Goal: Task Accomplishment & Management: Manage account settings

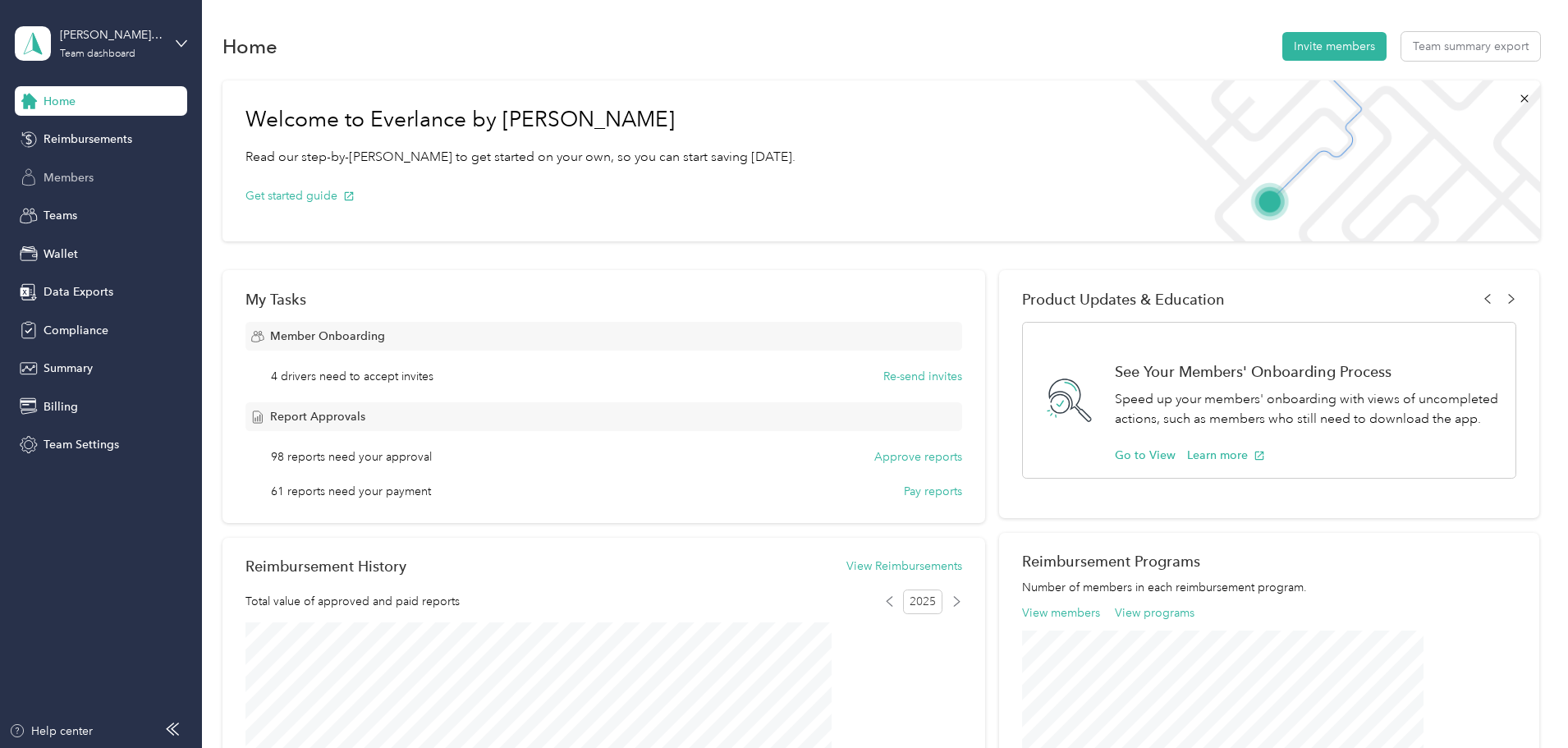
click at [60, 180] on span "Members" at bounding box center [68, 177] width 50 height 17
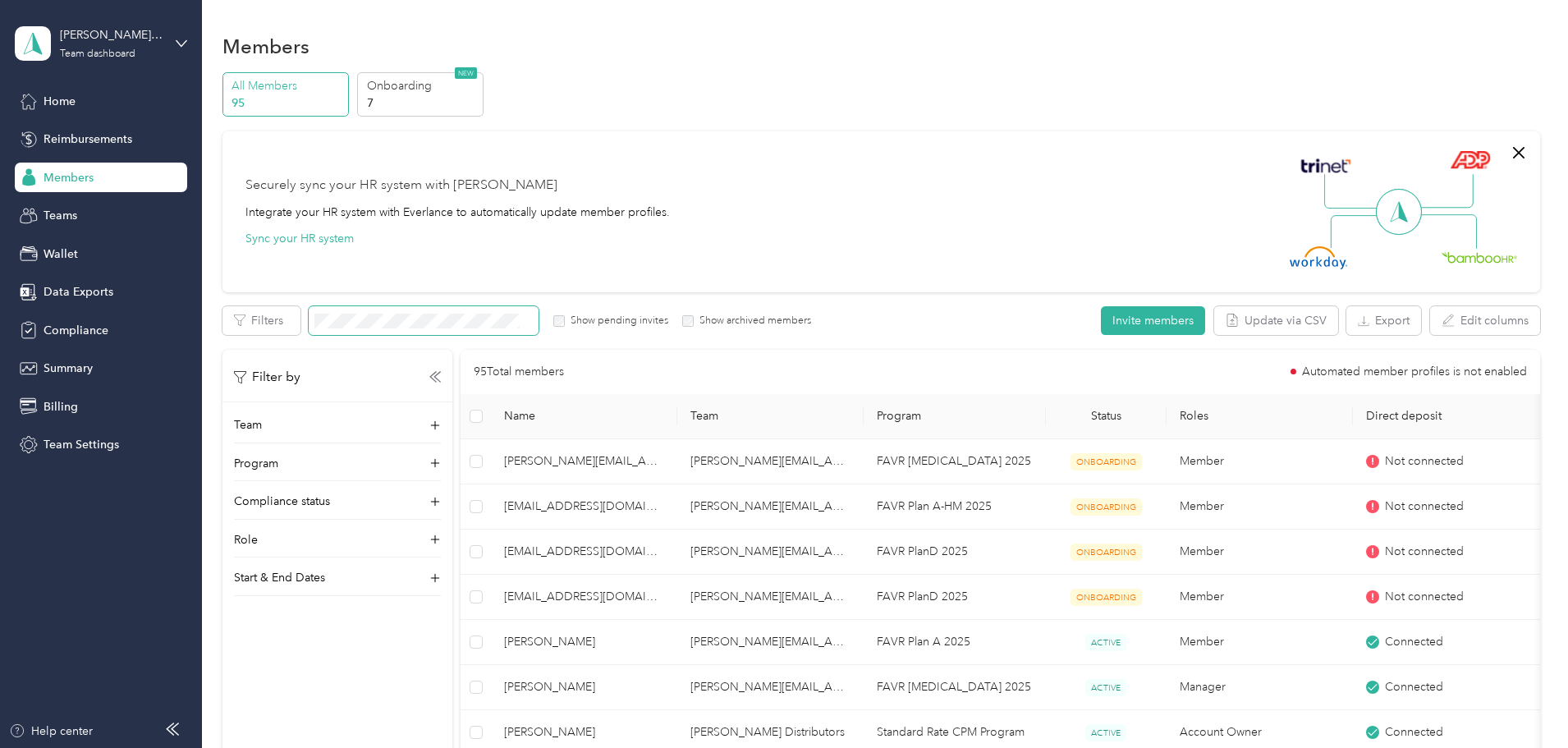
click at [495, 332] on span at bounding box center [423, 320] width 230 height 29
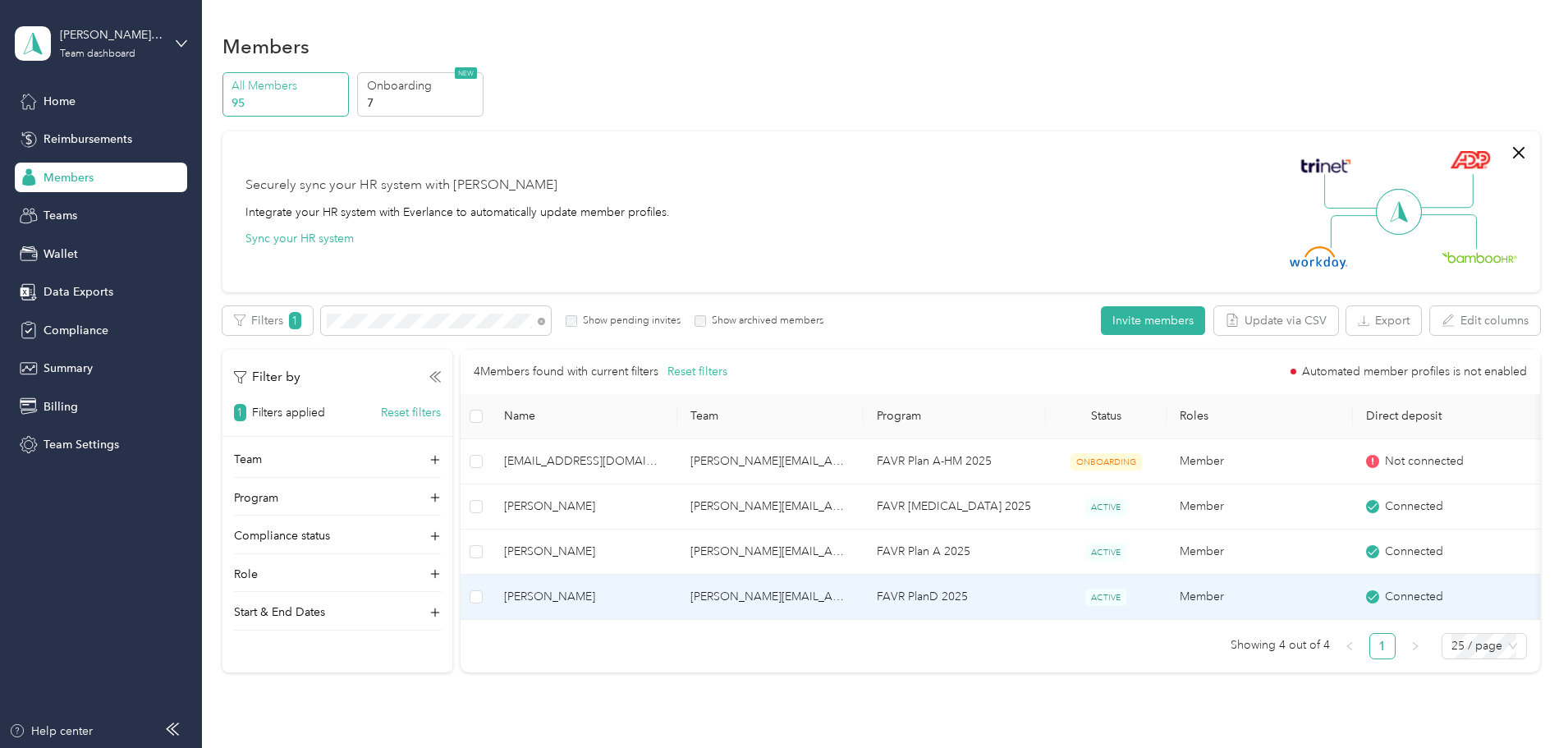
click at [665, 601] on span "[PERSON_NAME]" at bounding box center [584, 597] width 160 height 18
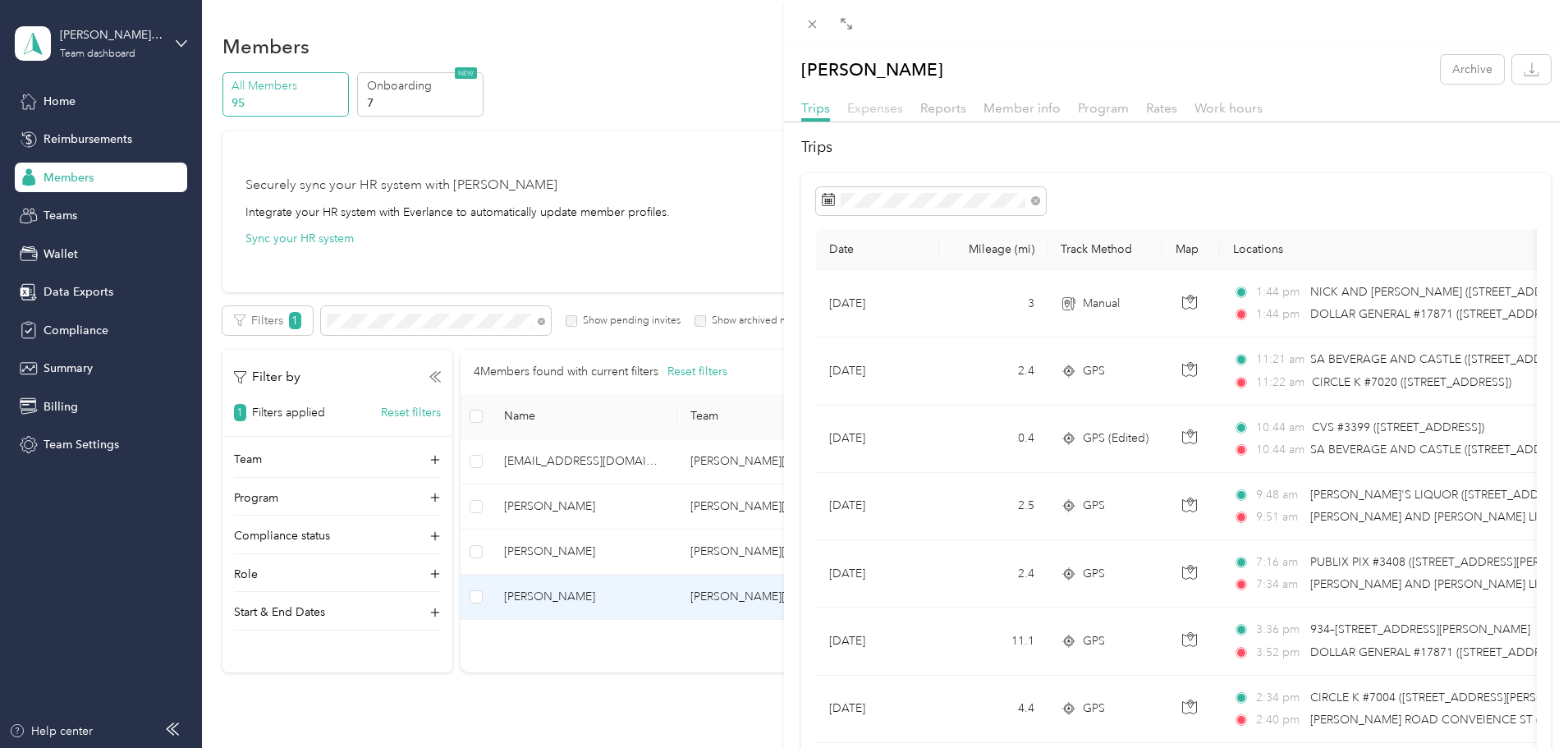
click at [875, 106] on span "Expenses" at bounding box center [874, 108] width 56 height 16
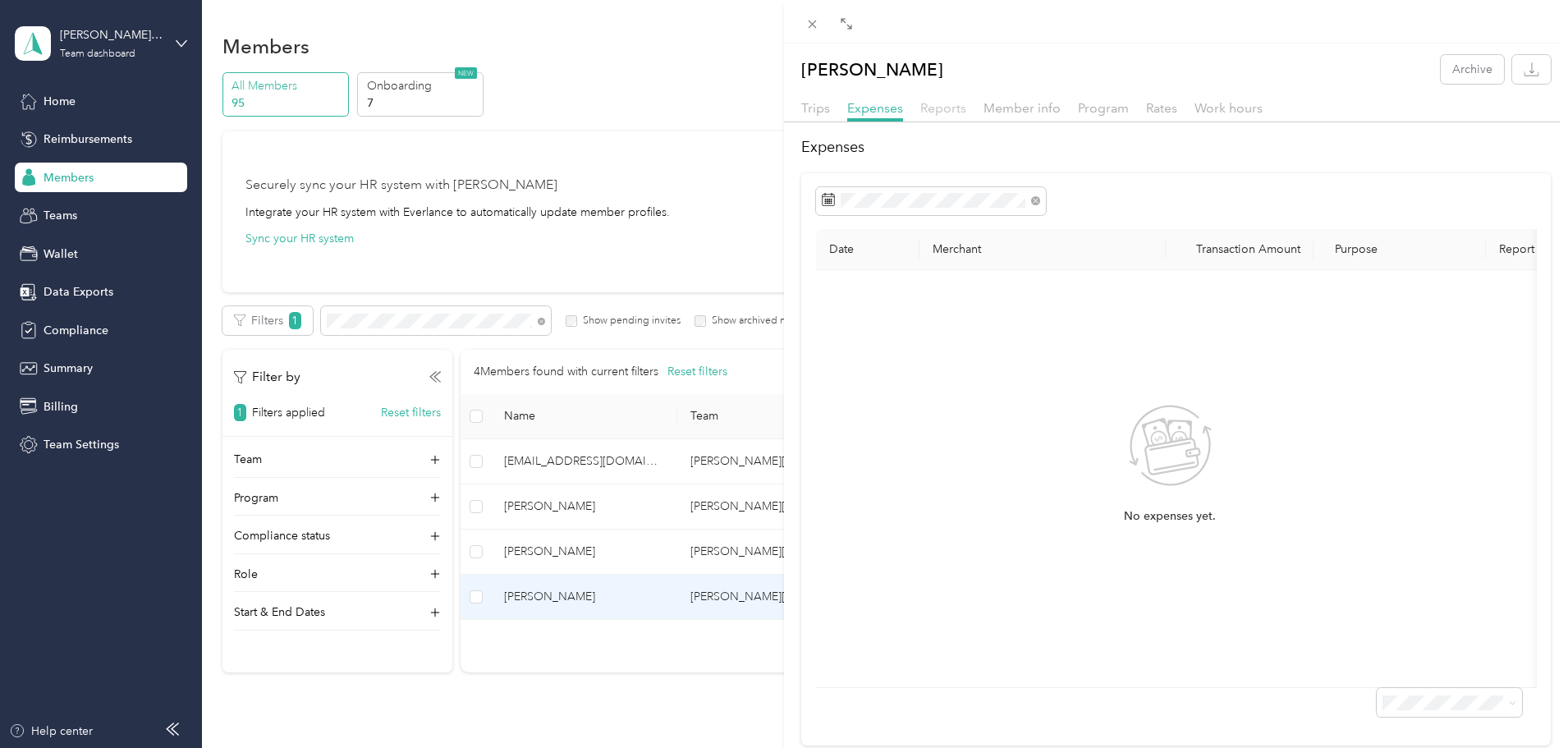
click at [944, 109] on span "Reports" at bounding box center [943, 108] width 46 height 16
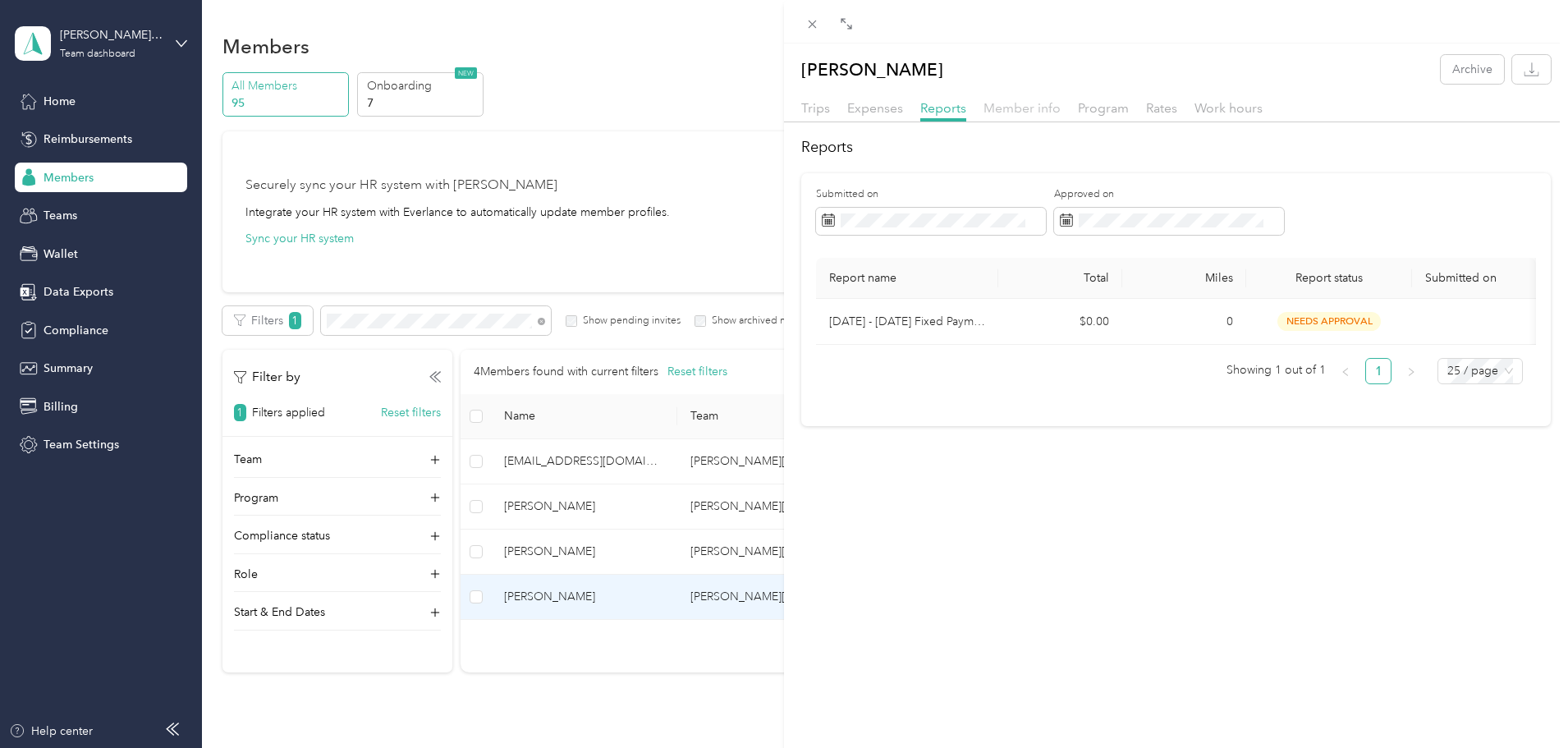
click at [1027, 107] on span "Member info" at bounding box center [1022, 108] width 77 height 16
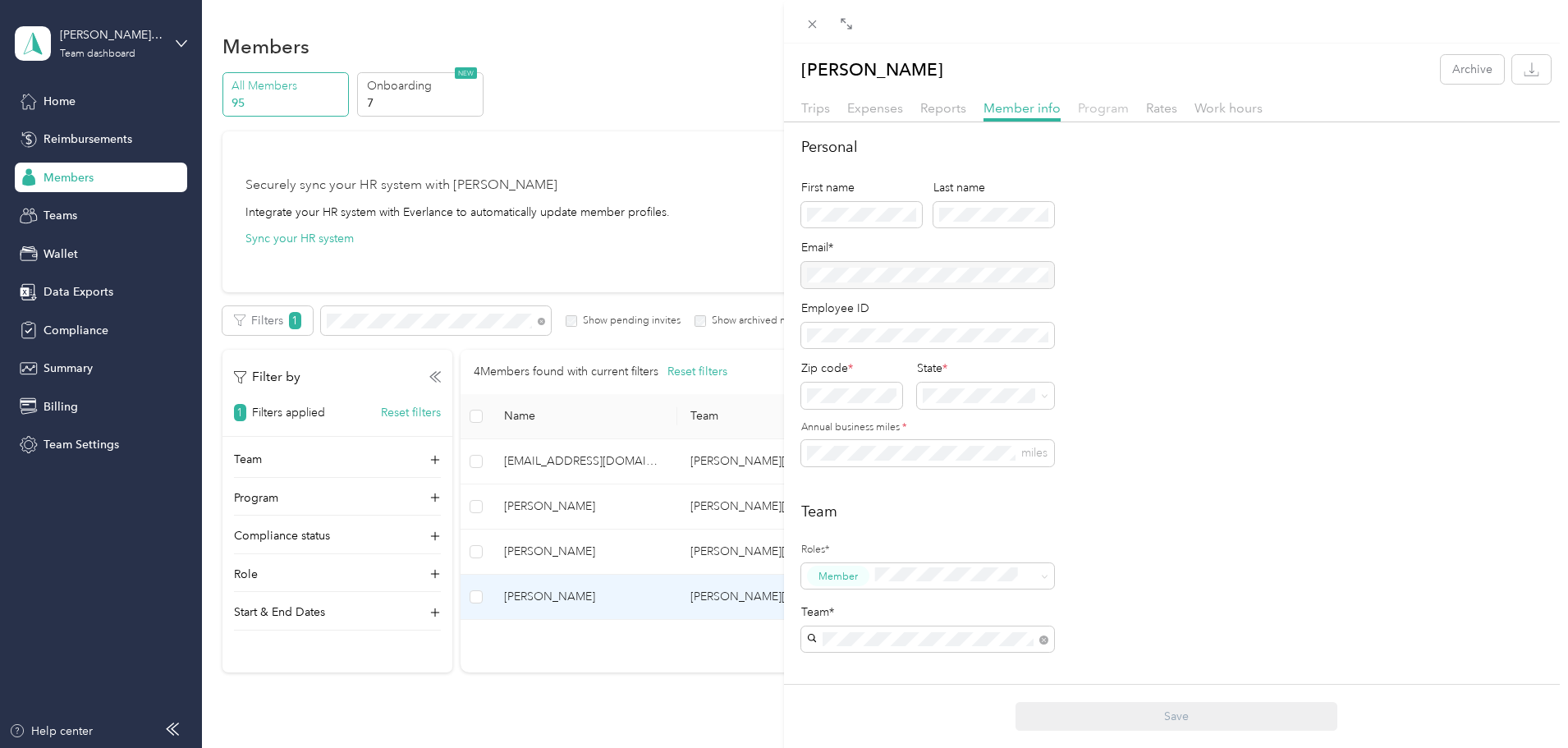
click at [1111, 107] on span "Program" at bounding box center [1103, 108] width 51 height 16
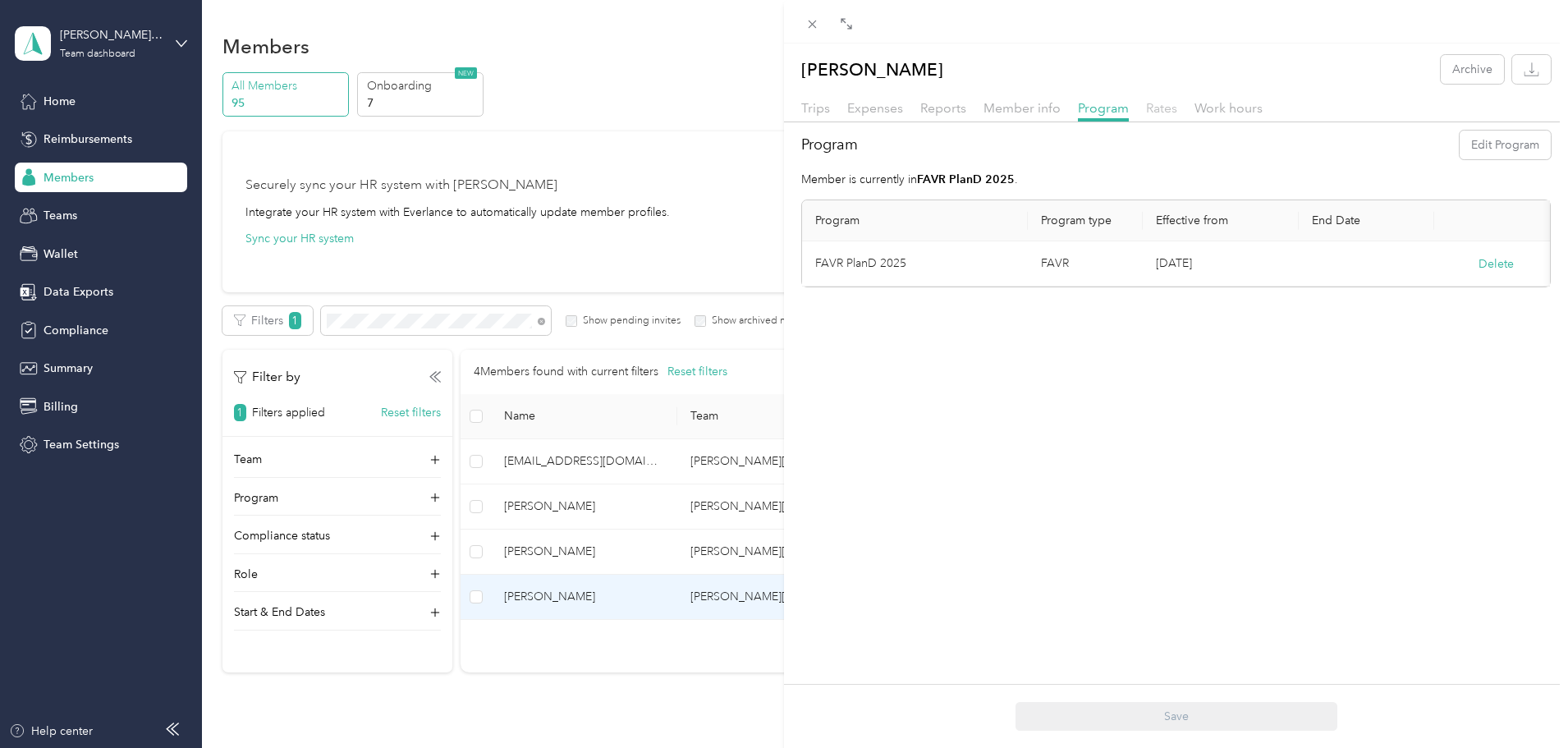
click at [1161, 109] on span "Rates" at bounding box center [1162, 108] width 32 height 16
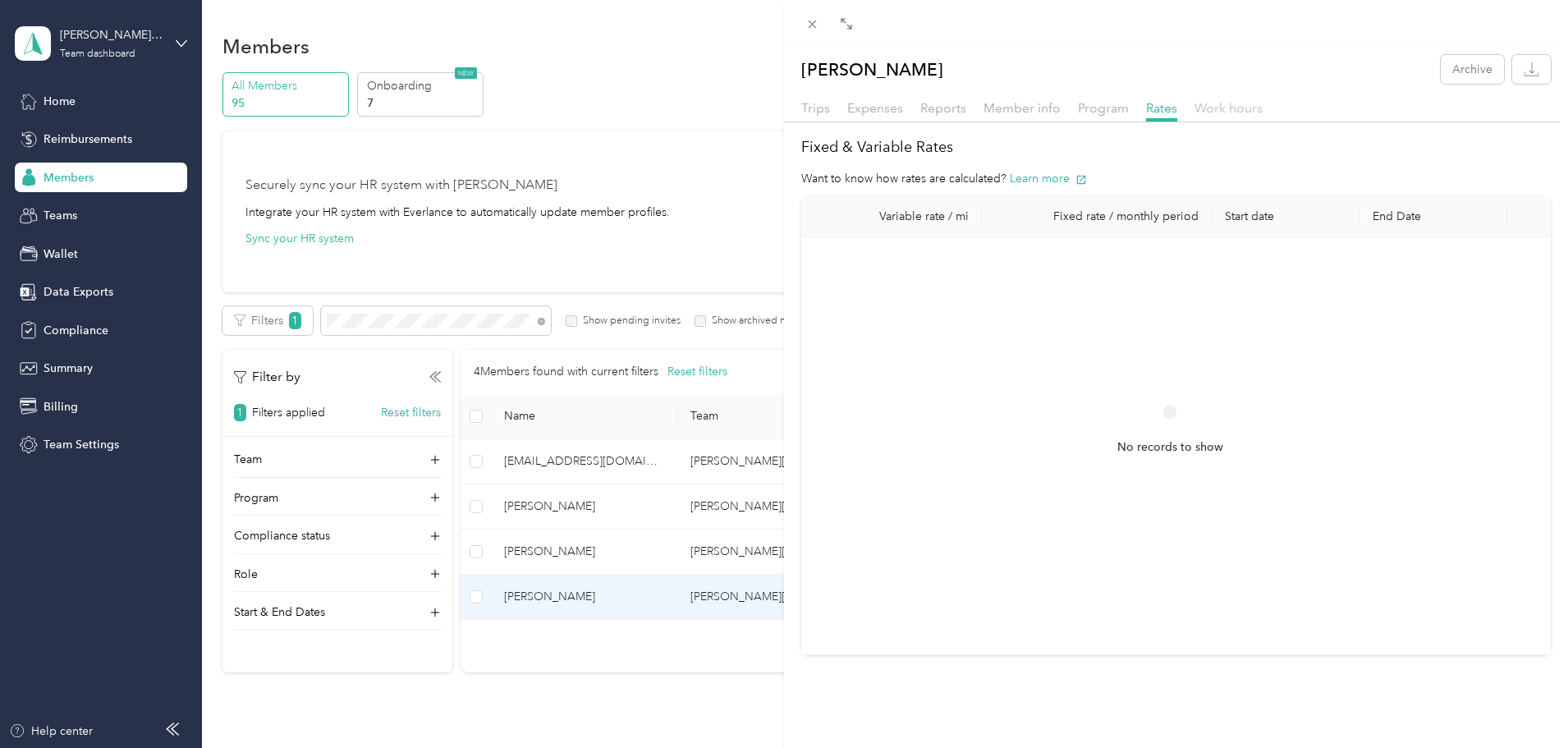
click at [1232, 109] on span "Work hours" at bounding box center [1229, 108] width 68 height 16
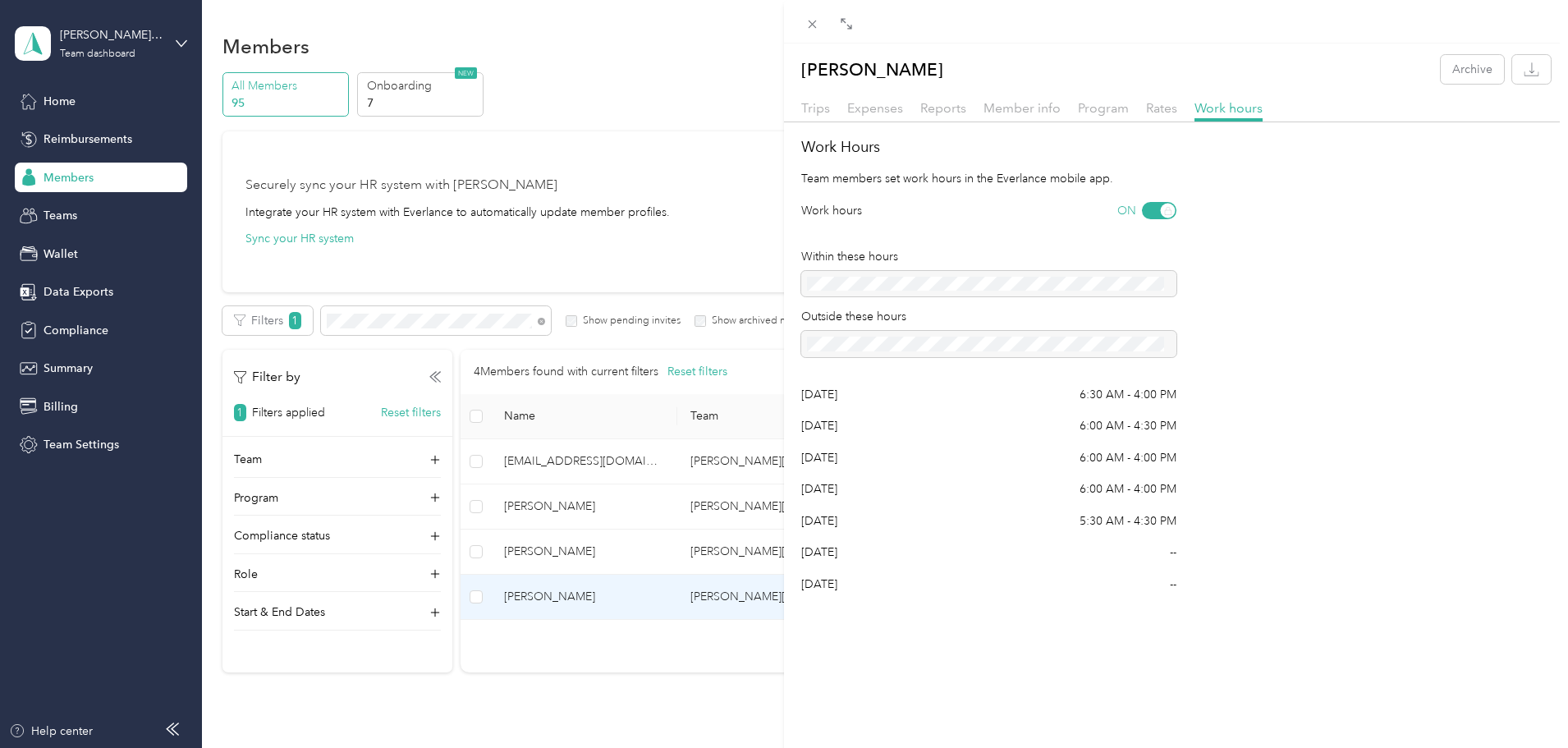
click at [635, 591] on div "[PERSON_NAME] Archive Trips Expenses Reports Member info Program Rates Work hou…" at bounding box center [784, 374] width 1568 height 748
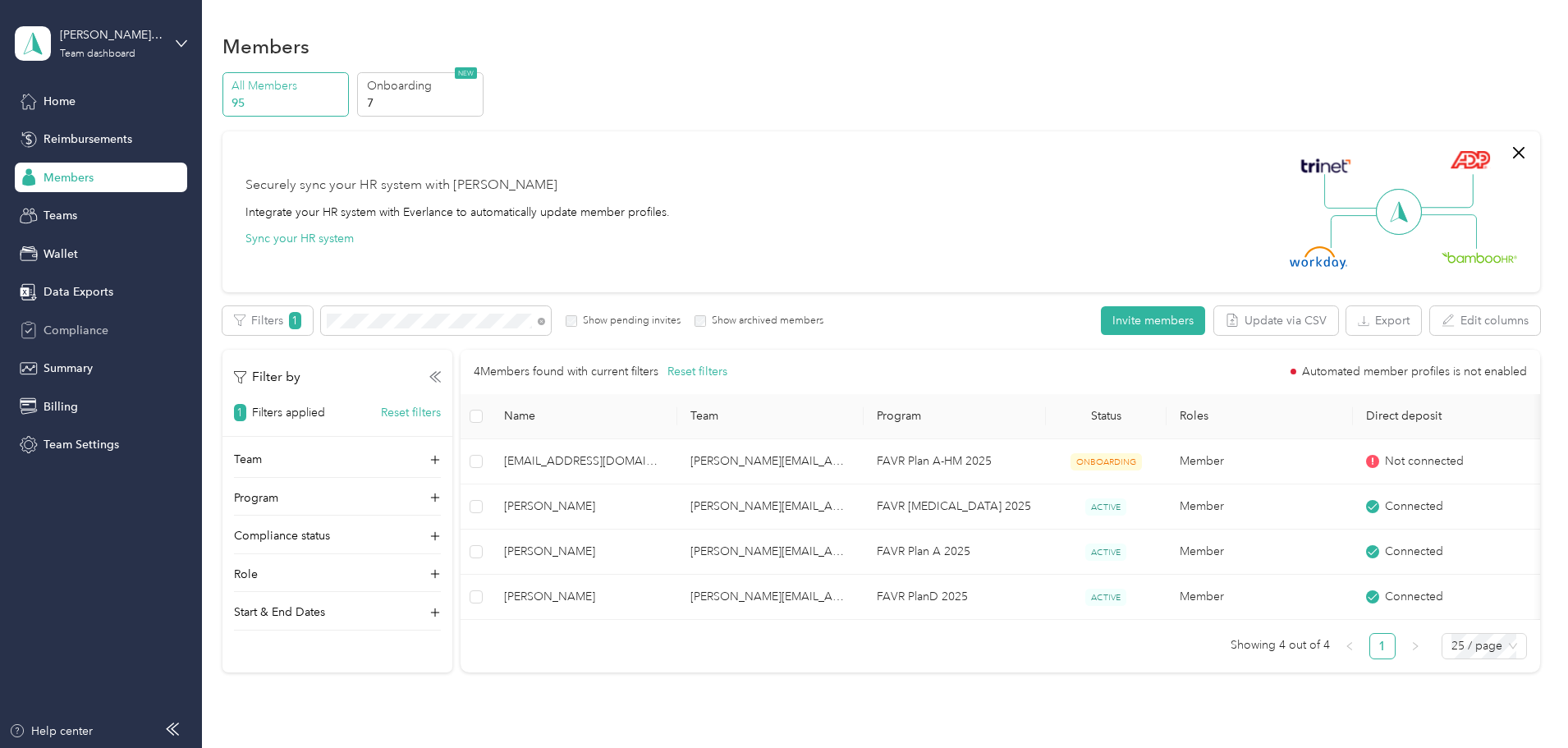
click at [62, 324] on span "Compliance" at bounding box center [75, 330] width 65 height 17
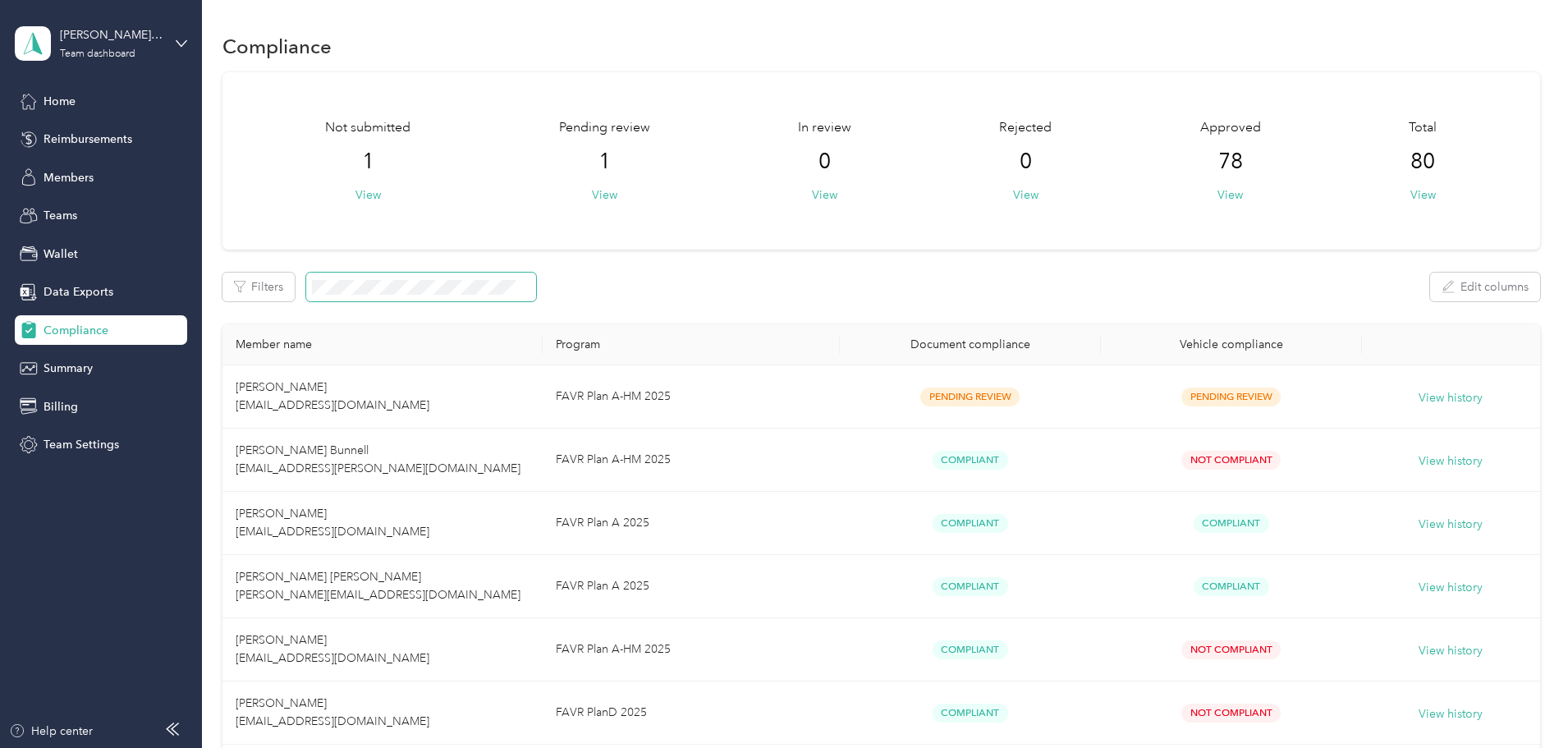
click at [462, 276] on span at bounding box center [421, 287] width 230 height 29
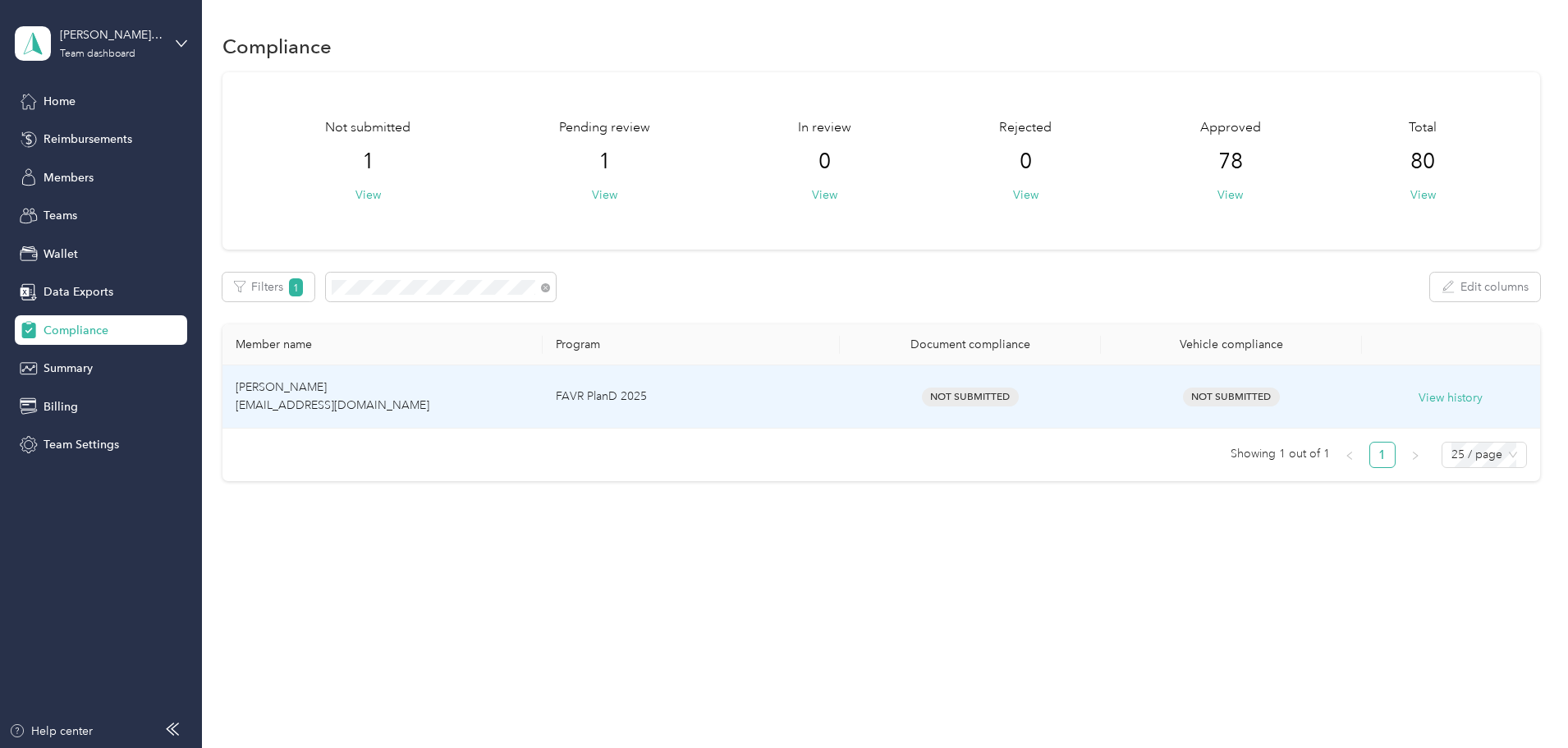
click at [407, 396] on td "[PERSON_NAME] [EMAIL_ADDRESS][DOMAIN_NAME]" at bounding box center [382, 396] width 320 height 63
click at [372, 396] on td "[PERSON_NAME] [EMAIL_ADDRESS][DOMAIN_NAME]" at bounding box center [382, 396] width 320 height 63
click at [1419, 396] on button "View history" at bounding box center [1450, 398] width 64 height 18
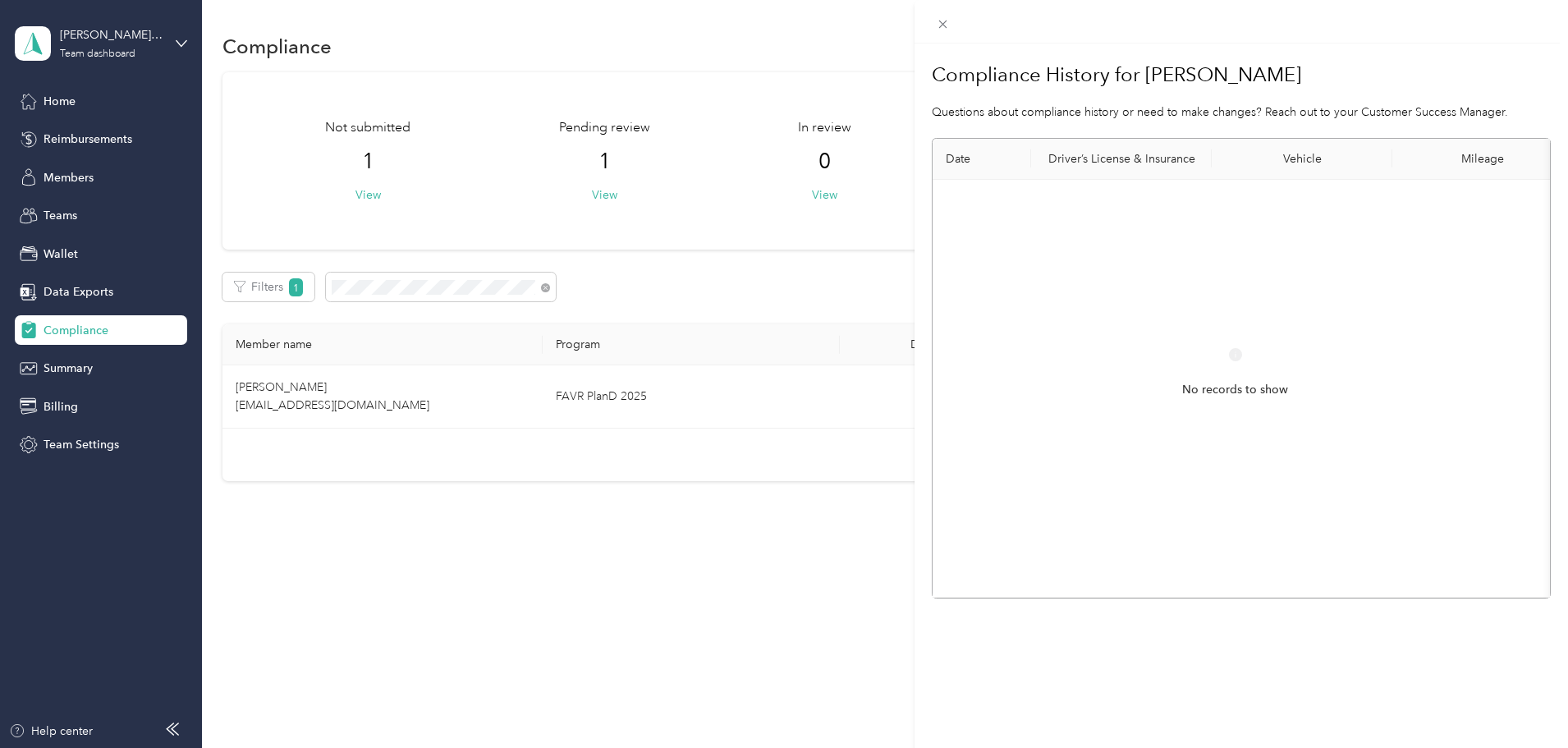
click at [693, 542] on div "Compliance History for [PERSON_NAME] Questions about compliance history or need…" at bounding box center [784, 374] width 1568 height 748
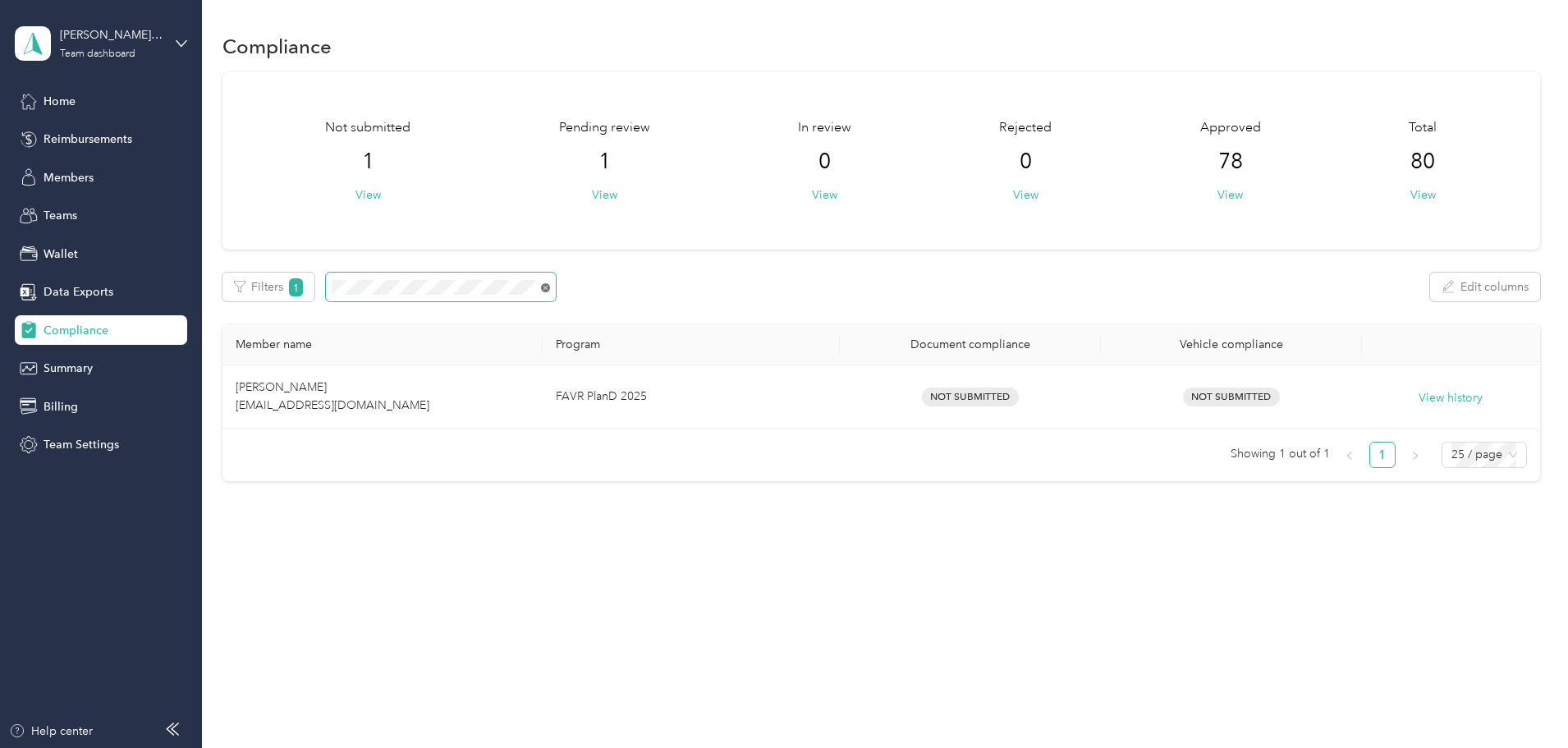
click at [550, 284] on icon at bounding box center [545, 287] width 9 height 9
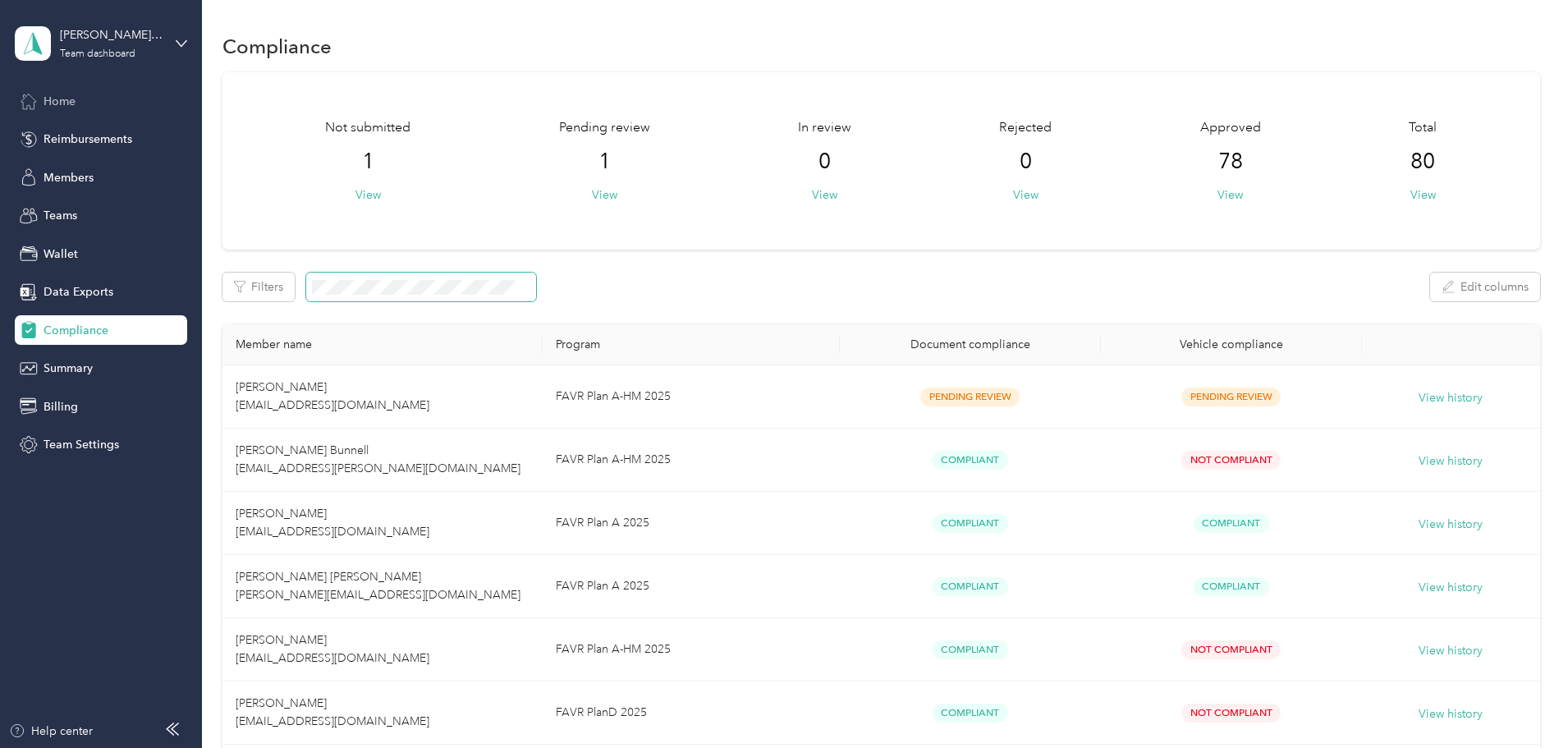
click at [55, 102] on span "Home" at bounding box center [59, 101] width 32 height 17
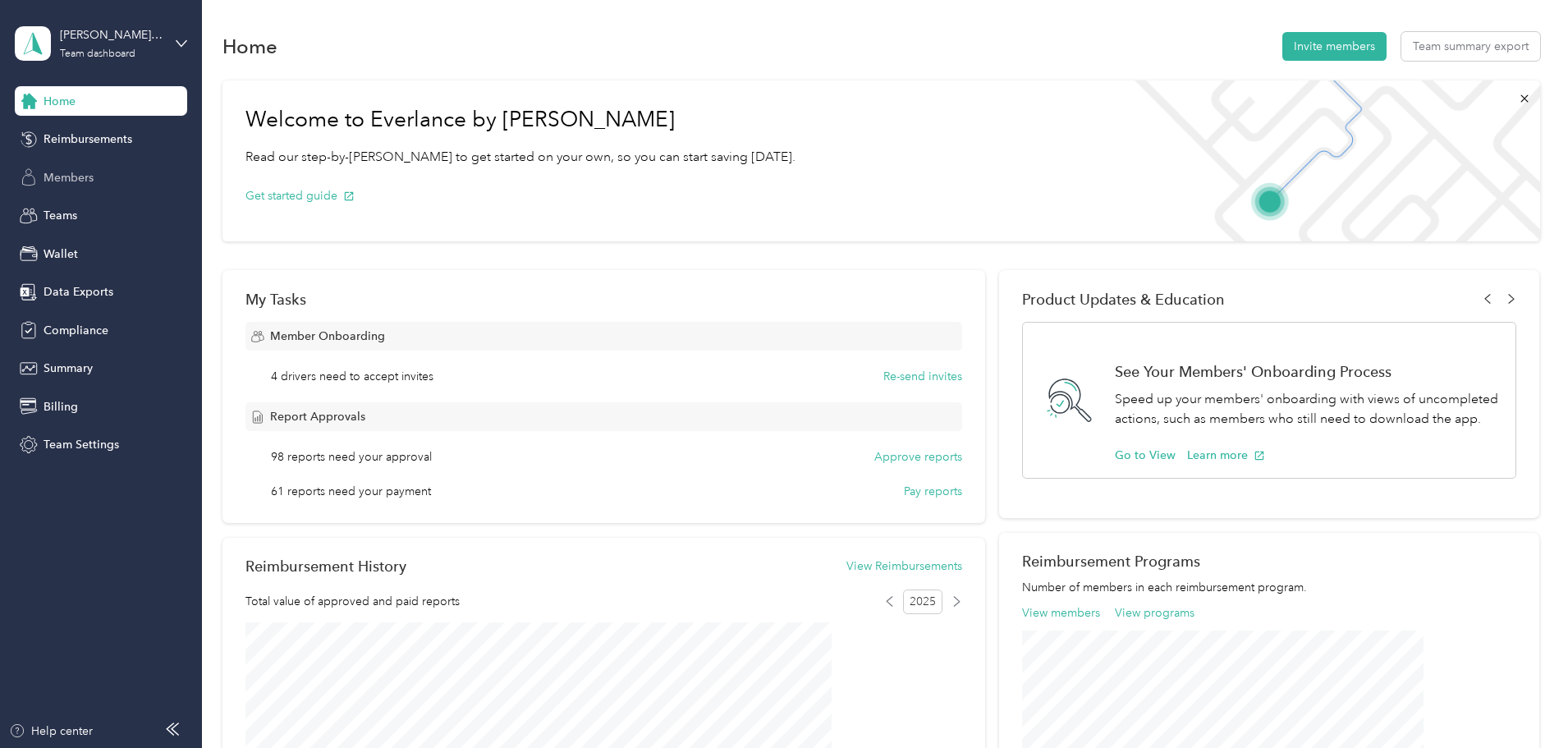
click at [63, 169] on span "Members" at bounding box center [68, 177] width 50 height 17
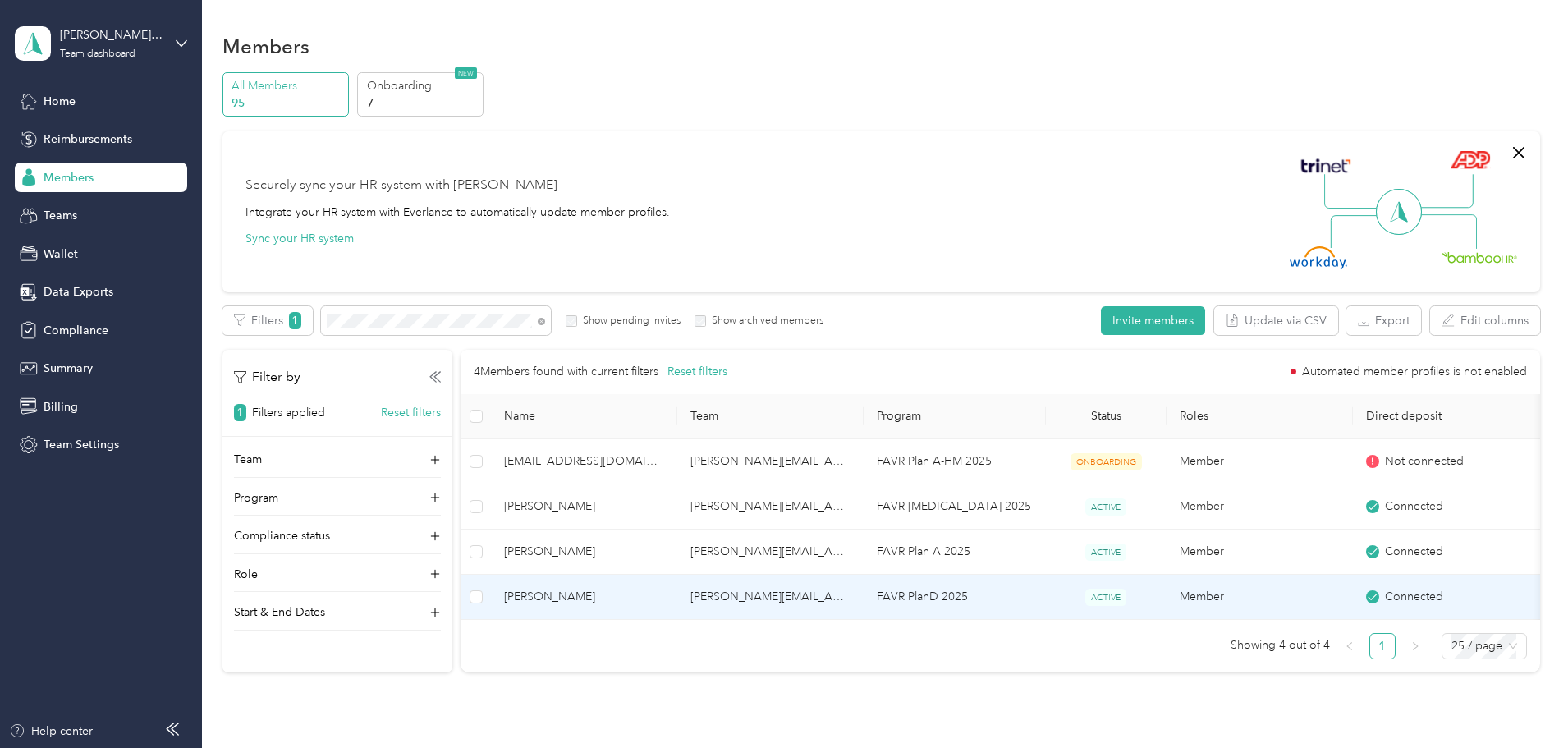
click at [811, 586] on td "[PERSON_NAME][EMAIL_ADDRESS][PERSON_NAME][DOMAIN_NAME]" at bounding box center [771, 597] width 187 height 45
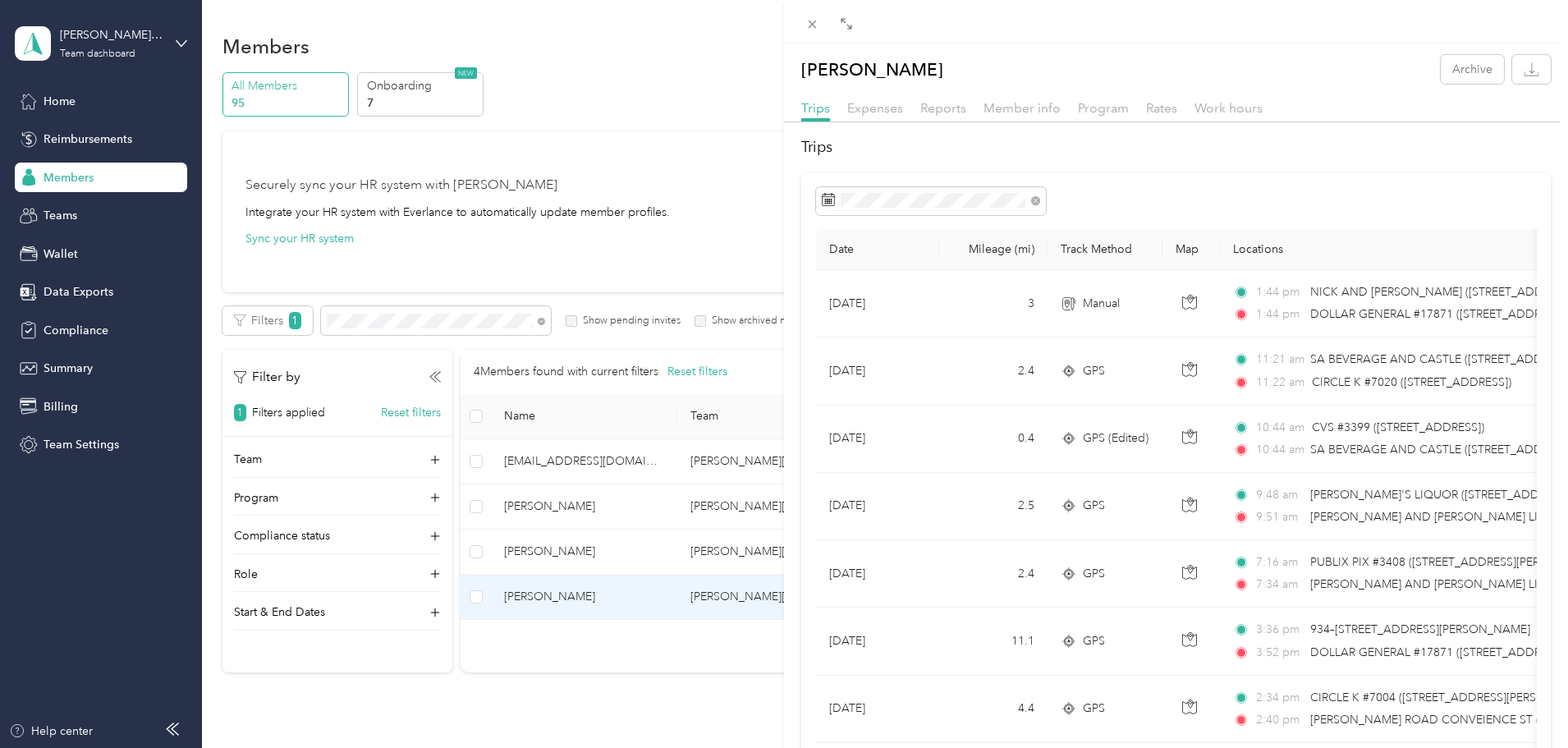
click at [875, 118] on div "Expenses" at bounding box center [874, 109] width 56 height 21
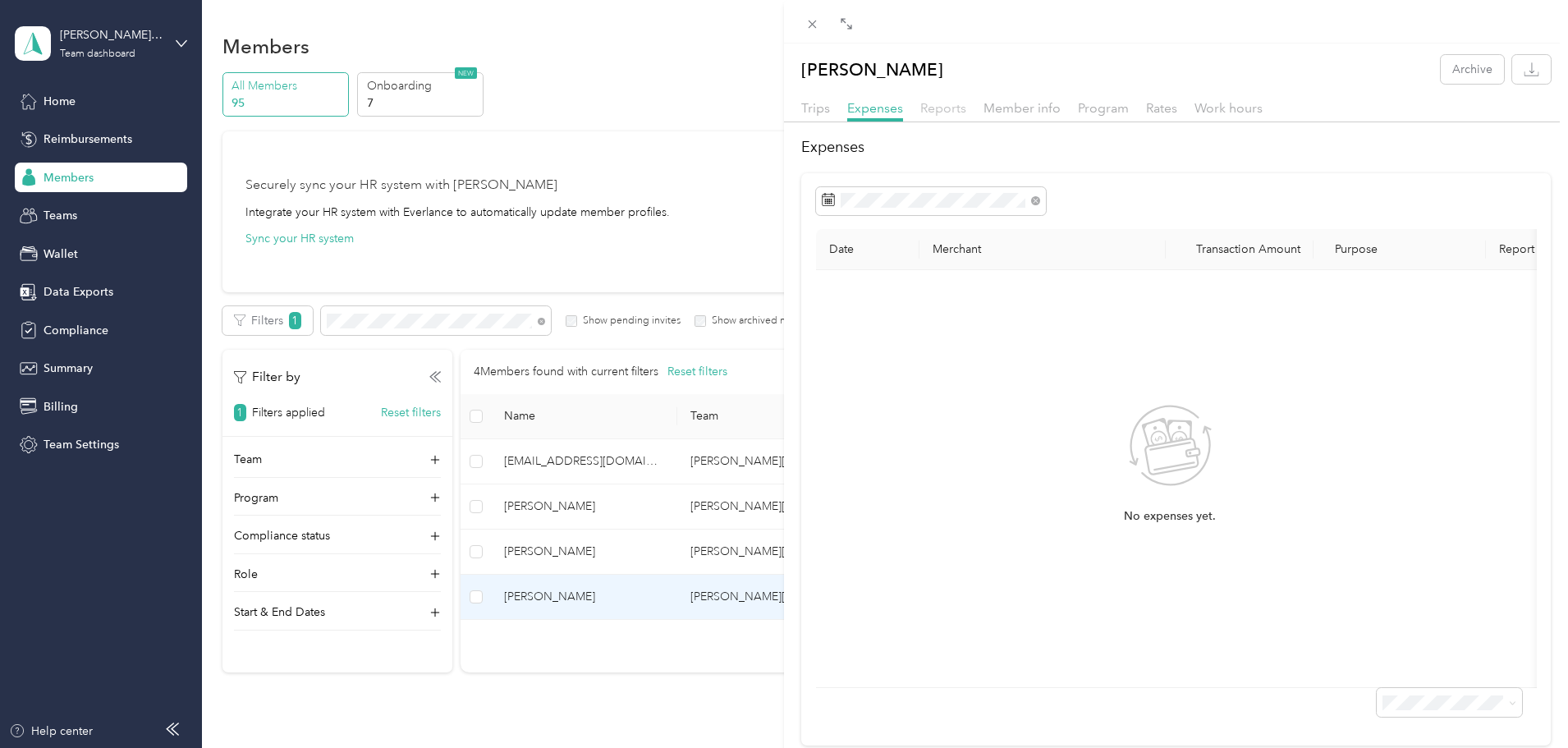
click at [947, 113] on span "Reports" at bounding box center [943, 108] width 46 height 16
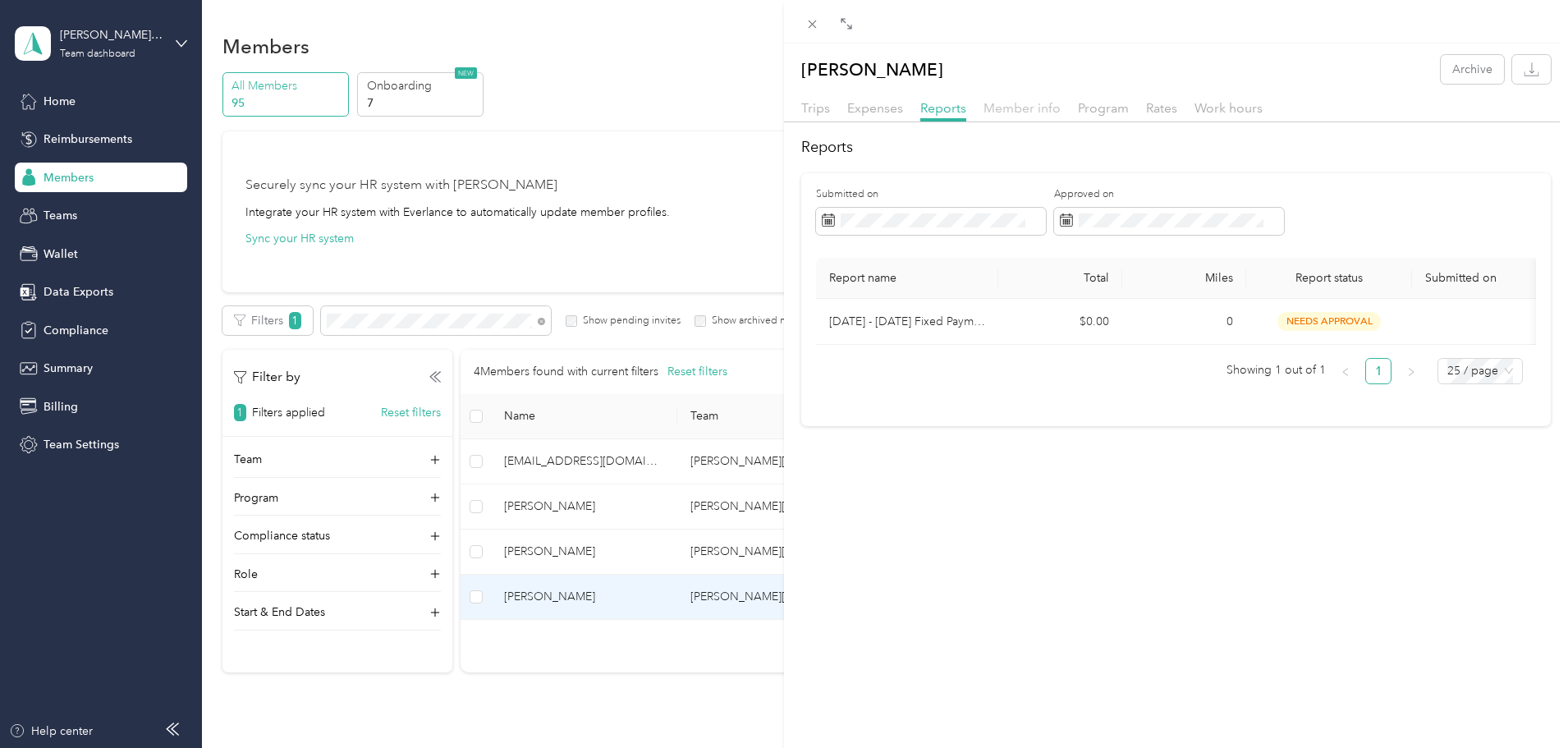
click at [1006, 110] on span "Member info" at bounding box center [1022, 108] width 77 height 16
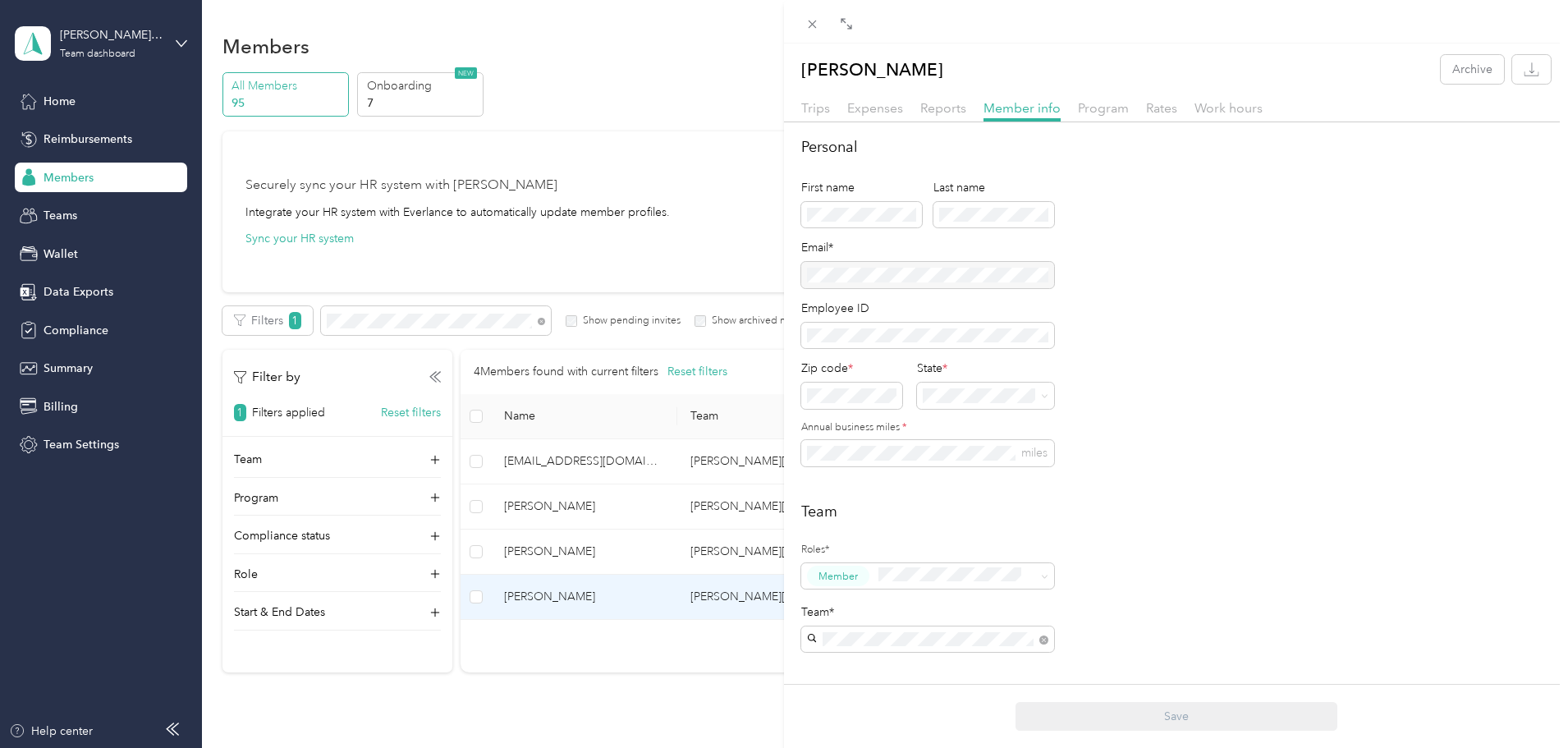
click at [75, 96] on div "[PERSON_NAME] Archive Trips Expenses Reports Member info Program Rates Work hou…" at bounding box center [784, 374] width 1568 height 748
